Goal: Information Seeking & Learning: Check status

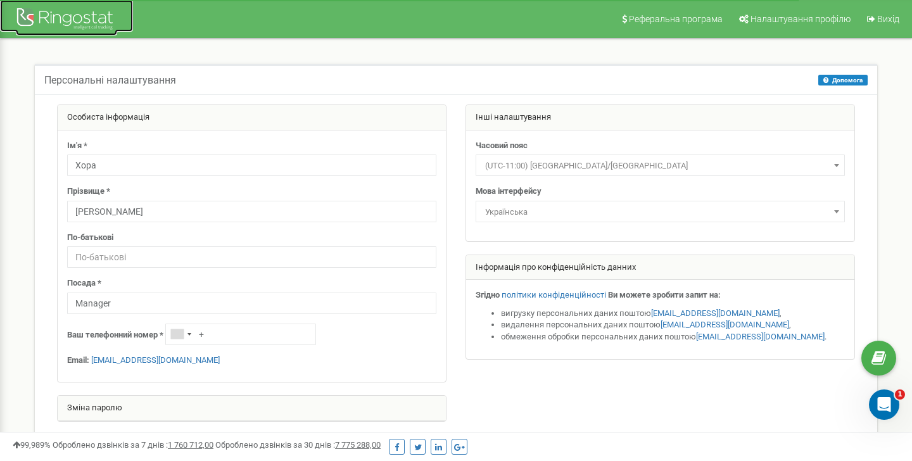
click at [47, 23] on div at bounding box center [66, 20] width 101 height 30
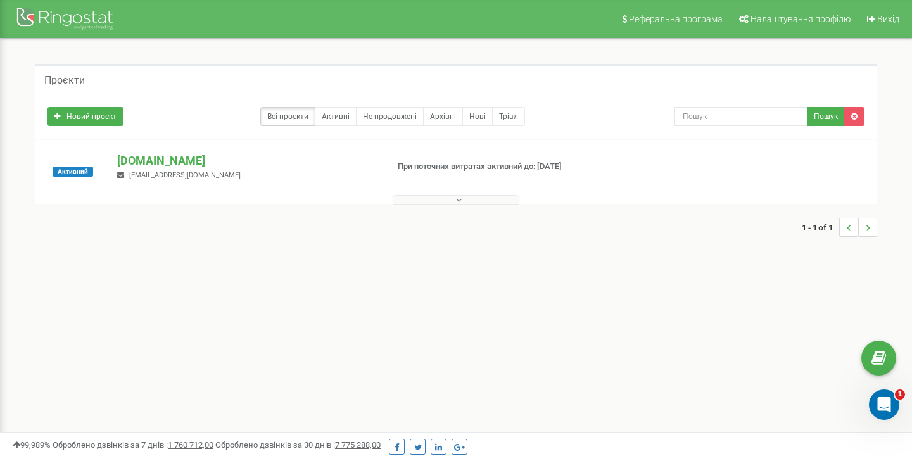
click at [427, 202] on button at bounding box center [455, 199] width 127 height 9
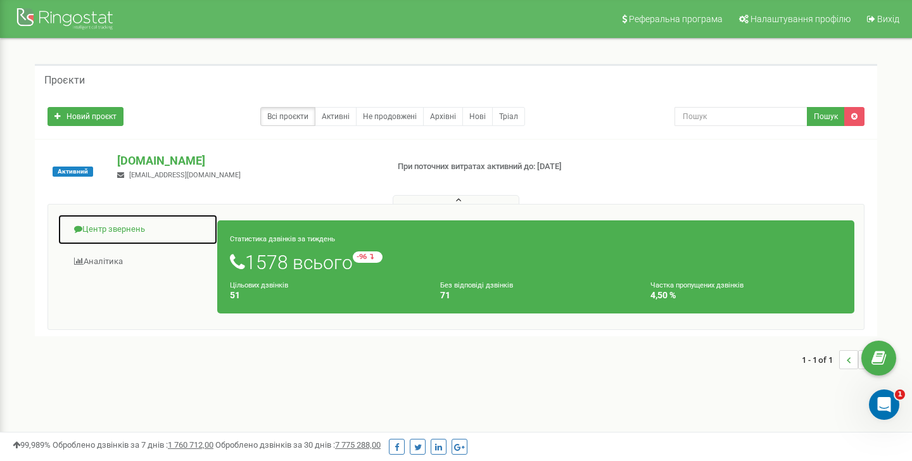
click at [135, 231] on link "Центр звернень" at bounding box center [138, 229] width 160 height 31
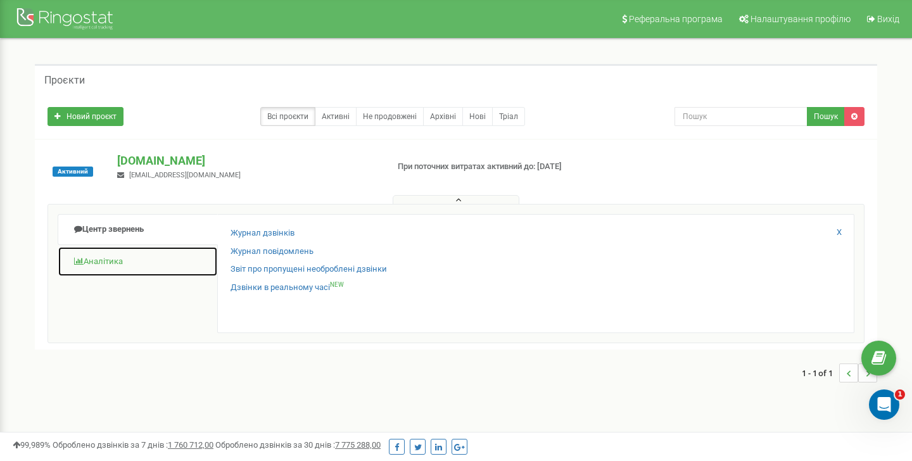
click at [123, 260] on link "Аналiтика" at bounding box center [138, 261] width 160 height 31
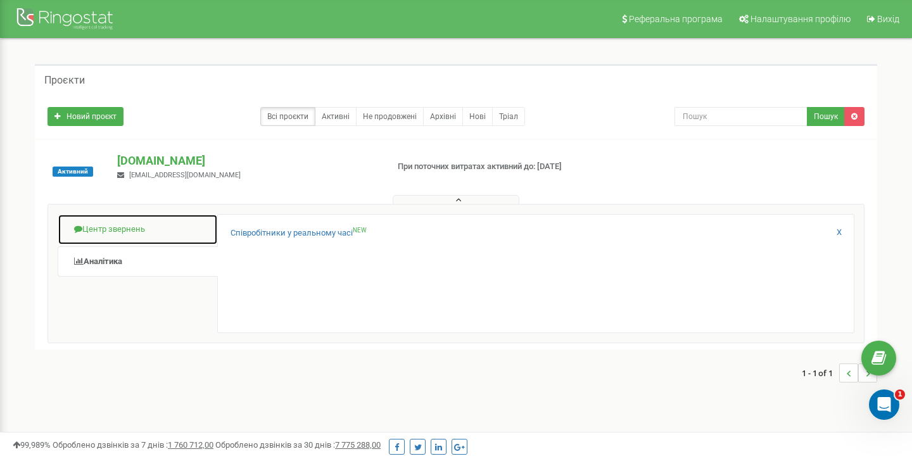
click at [119, 235] on link "Центр звернень" at bounding box center [138, 229] width 160 height 31
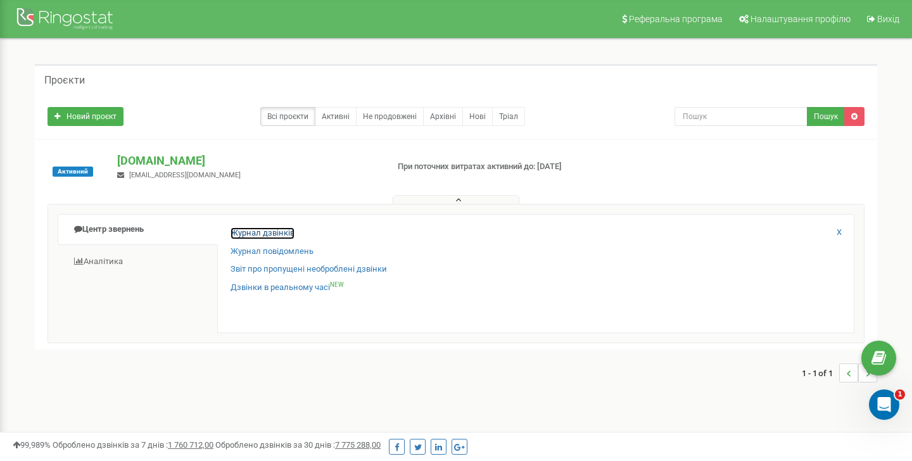
click at [266, 231] on link "Журнал дзвінків" at bounding box center [262, 233] width 64 height 12
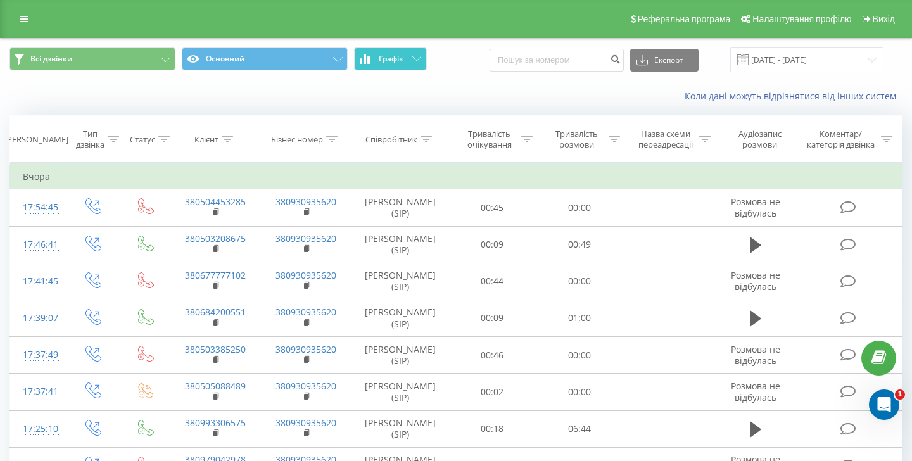
click at [414, 60] on icon at bounding box center [416, 58] width 9 height 4
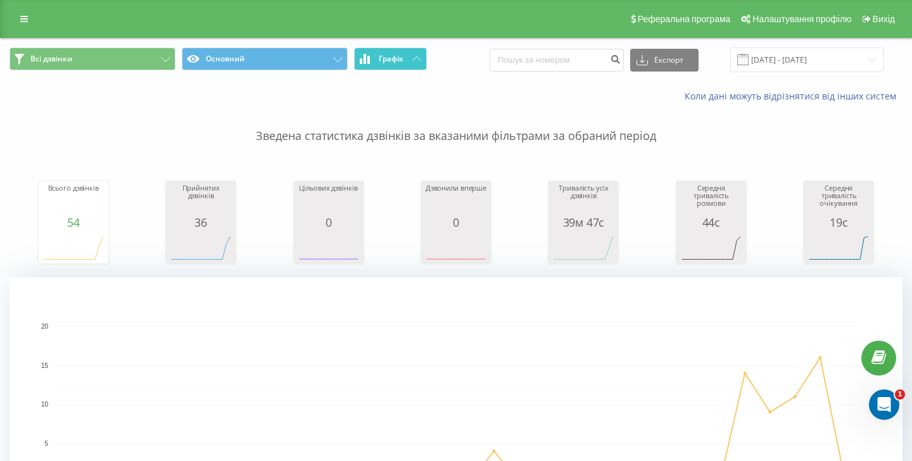
click at [416, 58] on icon at bounding box center [416, 58] width 9 height 4
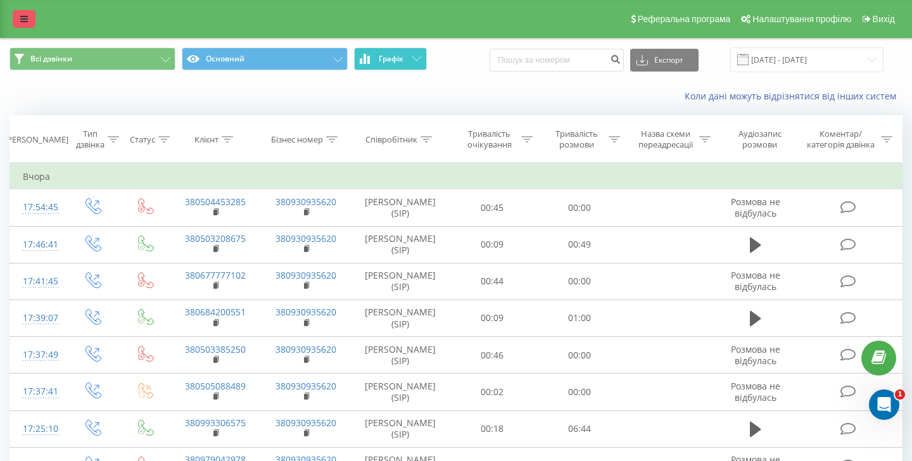
click at [20, 16] on icon at bounding box center [24, 19] width 8 height 9
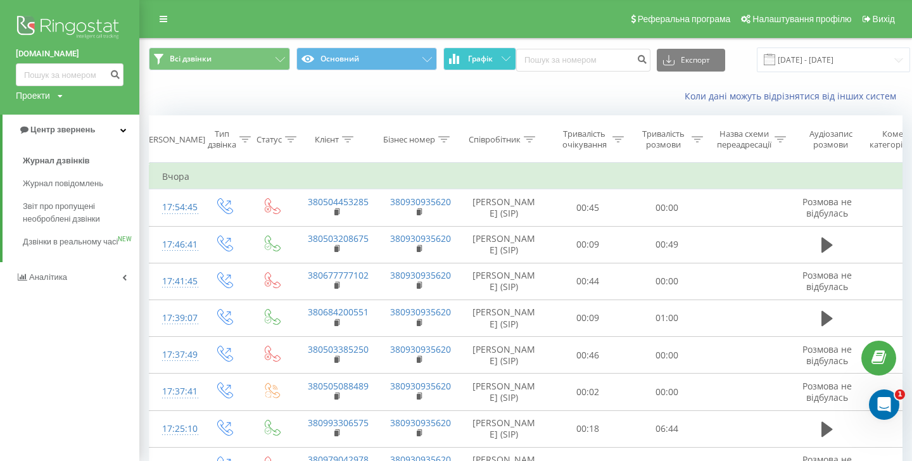
click at [62, 96] on icon at bounding box center [60, 96] width 5 height 8
click at [111, 98] on div "brokbridge.UA Проекти brokbridge.UA" at bounding box center [69, 57] width 139 height 115
click at [765, 22] on span "Налаштування профілю" at bounding box center [801, 19] width 99 height 10
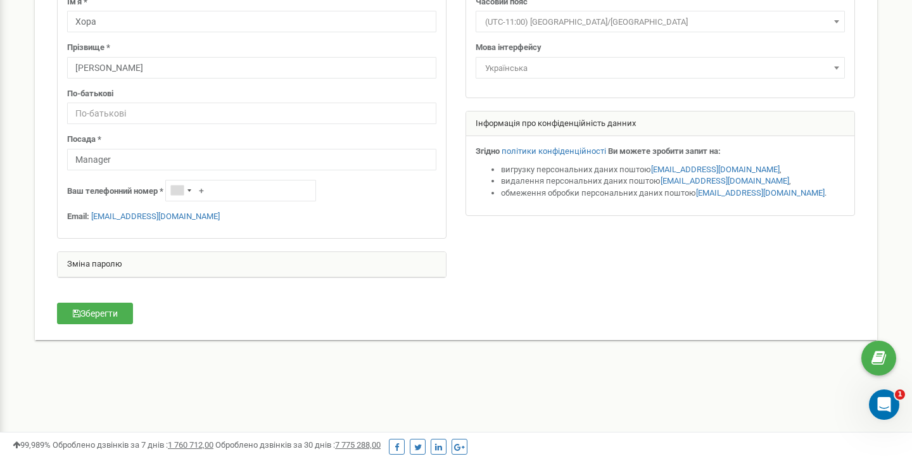
scroll to position [143, 0]
click at [248, 186] on input "+" at bounding box center [240, 191] width 151 height 22
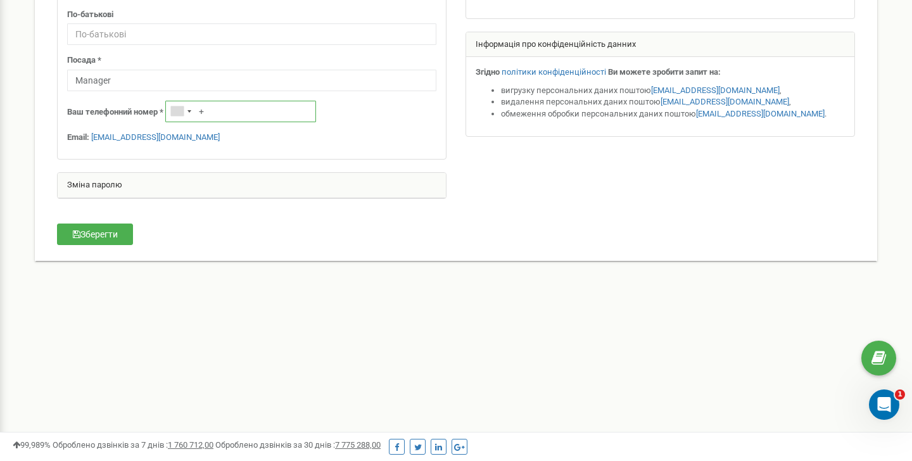
scroll to position [0, 0]
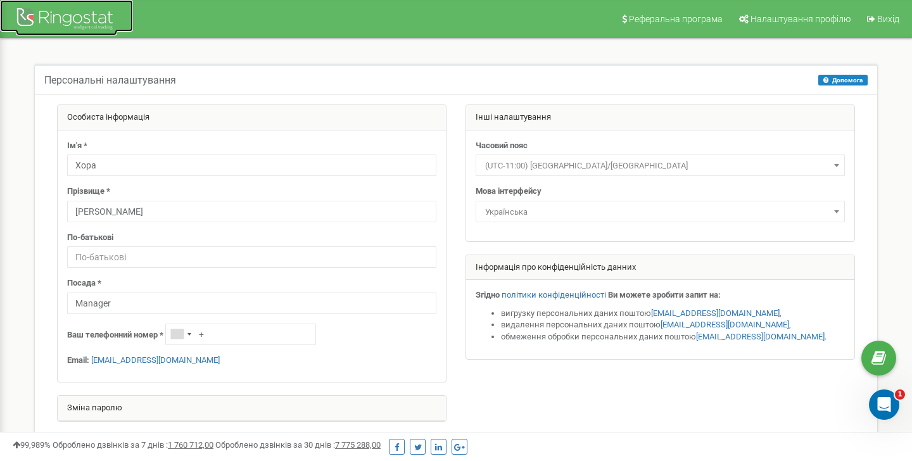
click at [58, 9] on div at bounding box center [66, 20] width 101 height 30
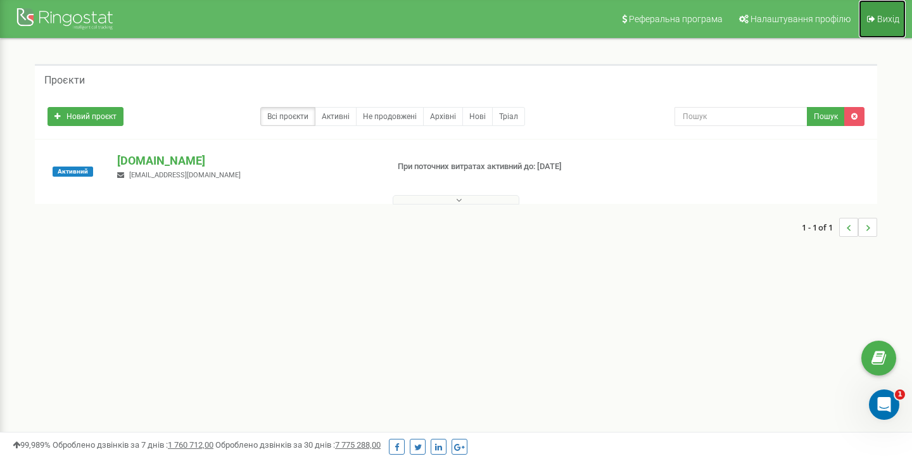
click at [888, 21] on span "Вихід" at bounding box center [888, 19] width 22 height 10
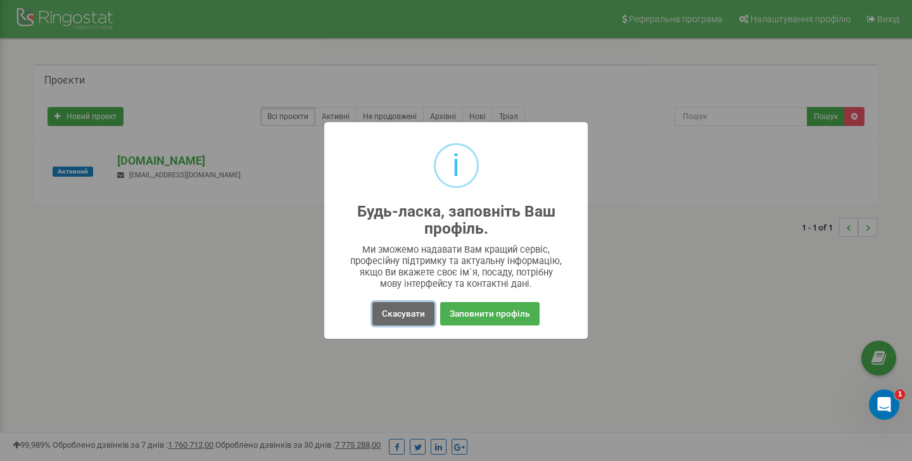
click at [409, 311] on button "Скасувати" at bounding box center [403, 313] width 62 height 23
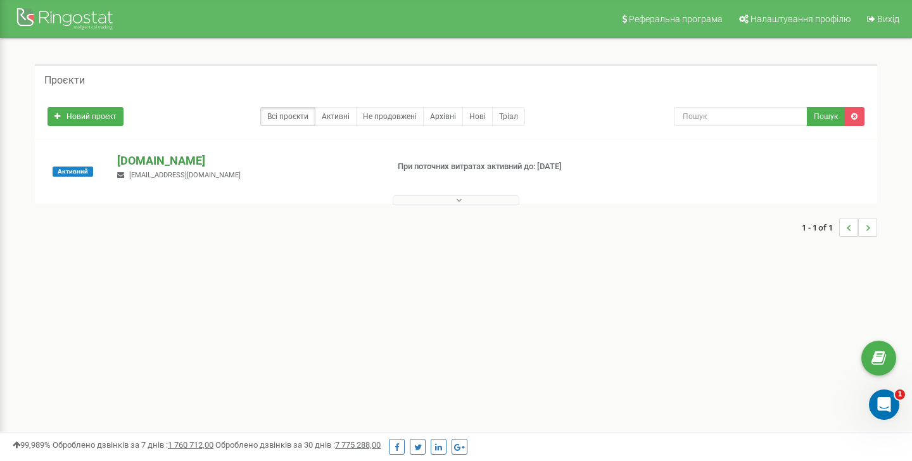
click at [150, 160] on p "[DOMAIN_NAME]" at bounding box center [247, 161] width 260 height 16
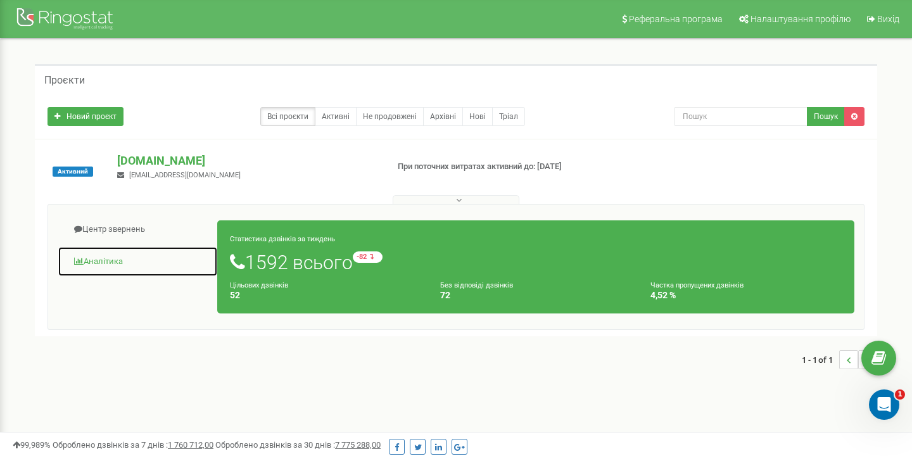
click at [110, 264] on link "Аналiтика" at bounding box center [138, 261] width 160 height 31
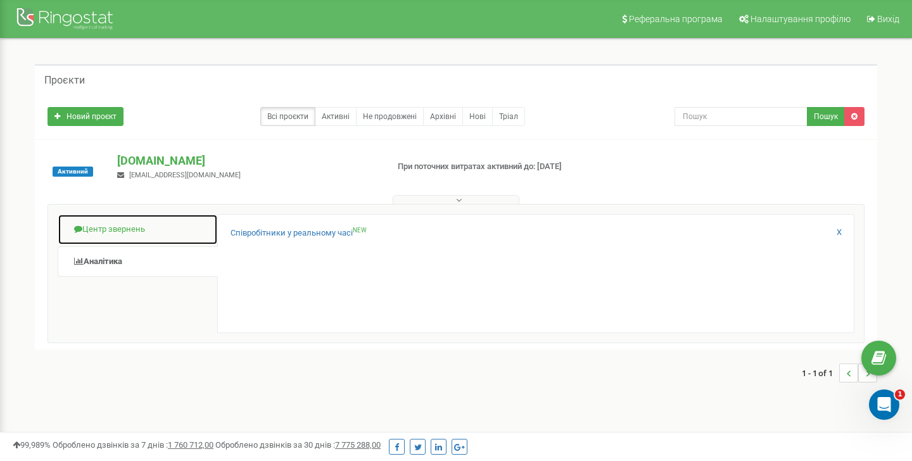
click at [129, 239] on link "Центр звернень" at bounding box center [138, 229] width 160 height 31
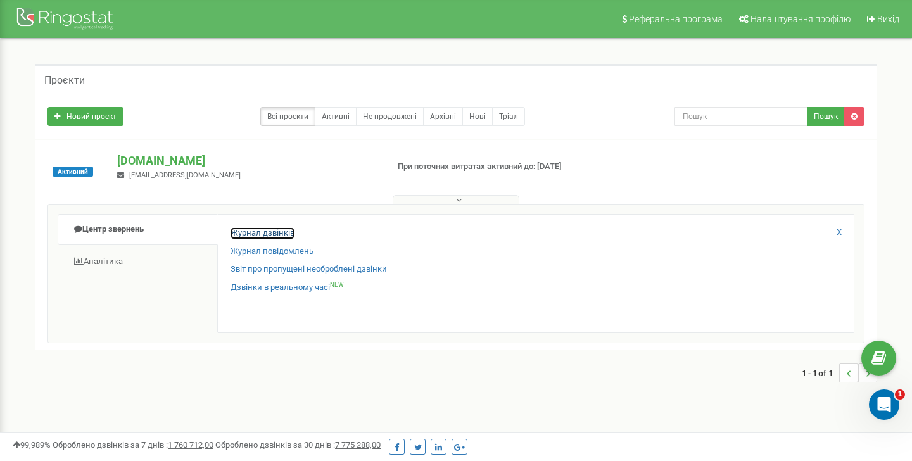
click at [282, 235] on link "Журнал дзвінків" at bounding box center [262, 233] width 64 height 12
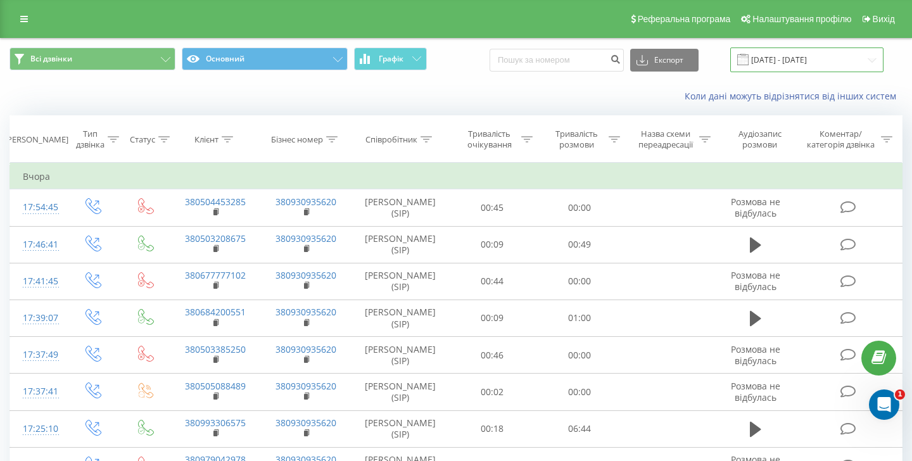
click at [787, 62] on input "[DATE] - [DATE]" at bounding box center [806, 59] width 153 height 25
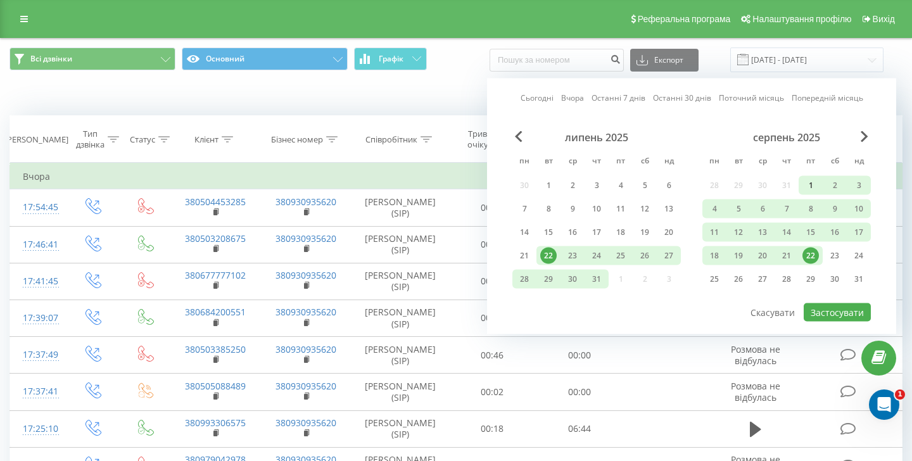
click at [808, 187] on div "1" at bounding box center [810, 185] width 16 height 16
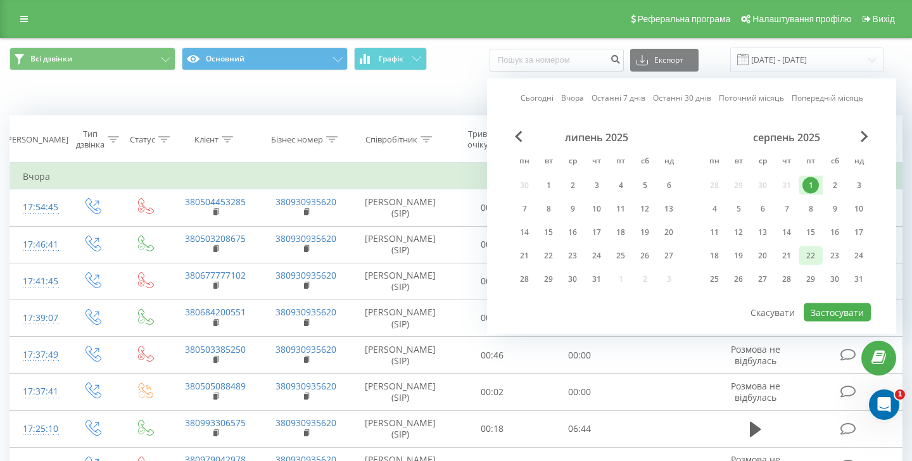
click at [810, 256] on div "22" at bounding box center [810, 256] width 16 height 16
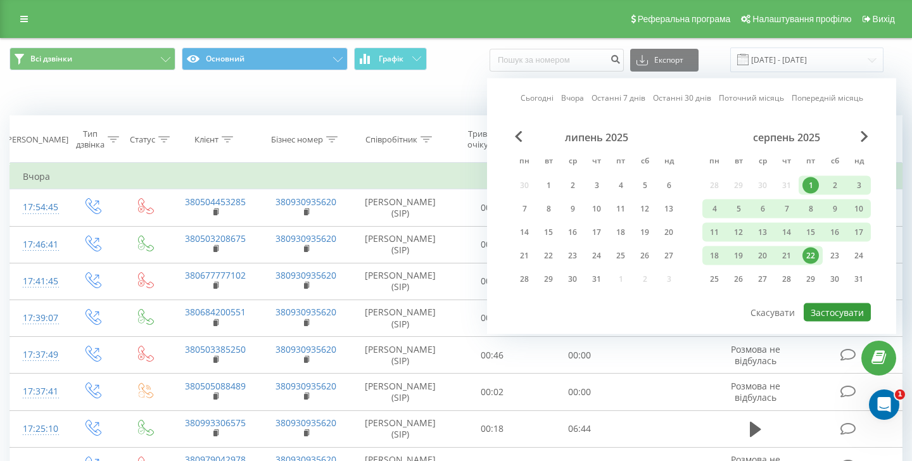
click at [828, 312] on button "Застосувати" at bounding box center [836, 312] width 67 height 18
type input "[DATE] - [DATE]"
